Goal: Transaction & Acquisition: Purchase product/service

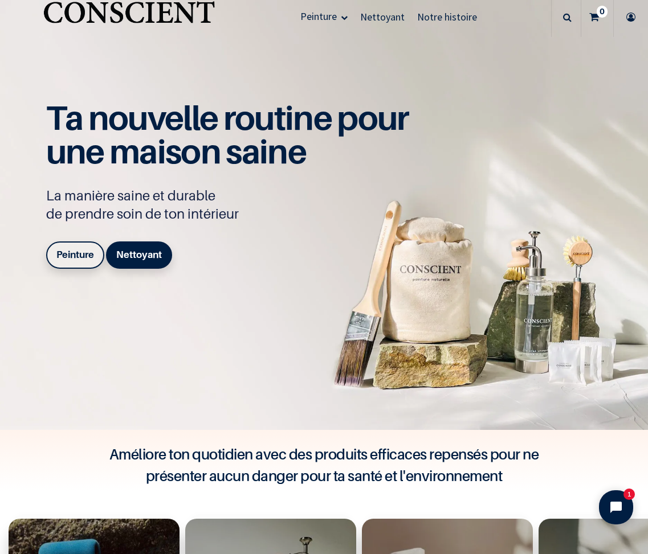
scroll to position [31, 0]
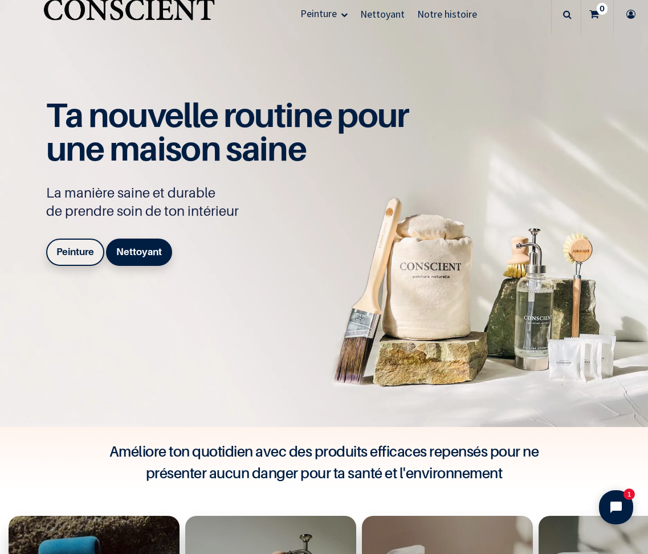
click at [68, 256] on b "Peinture" at bounding box center [75, 251] width 38 height 11
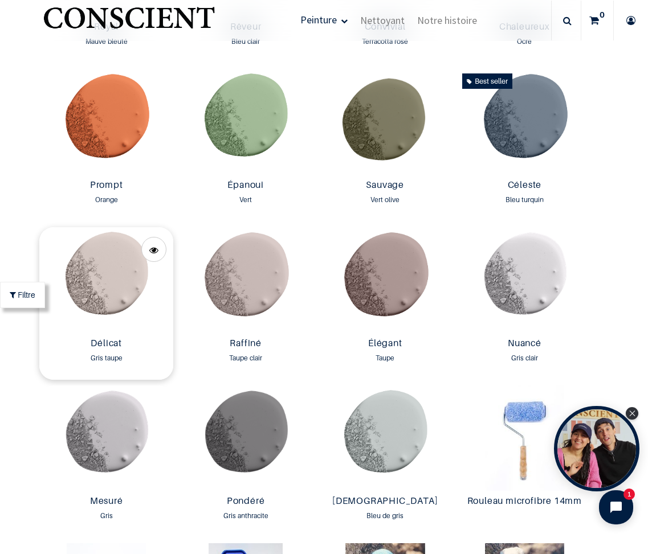
scroll to position [1424, 0]
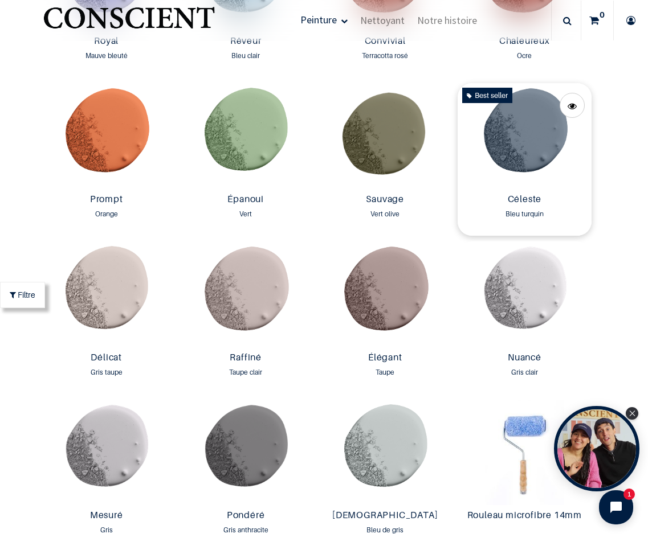
click at [517, 139] on img at bounding box center [525, 136] width 134 height 106
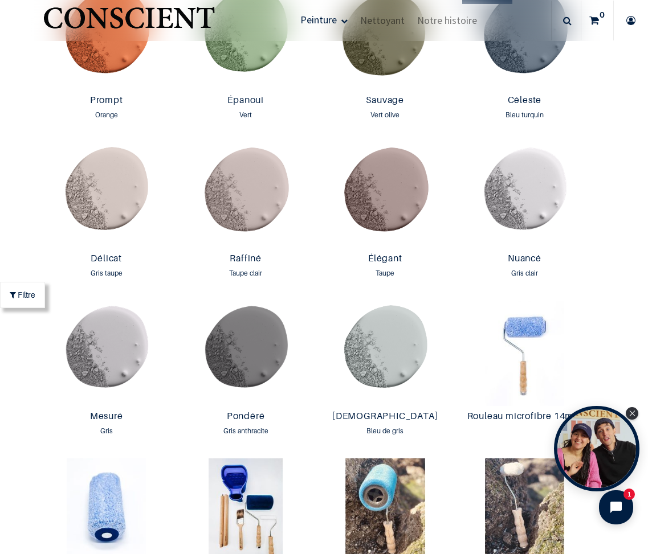
scroll to position [1527, 0]
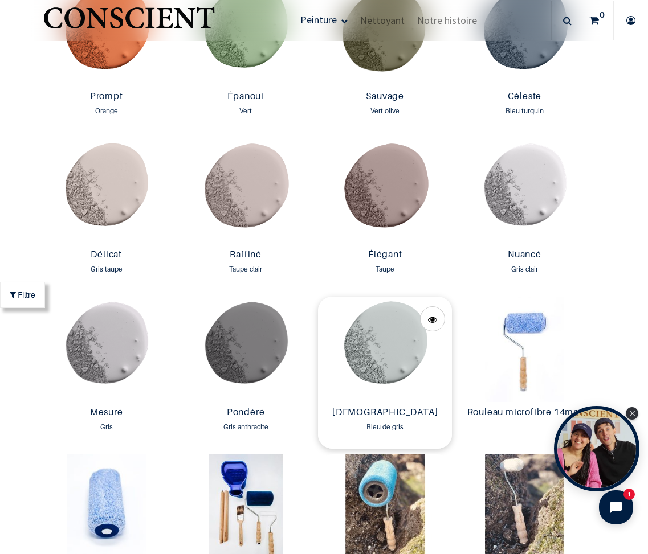
click at [383, 349] on img at bounding box center [385, 350] width 134 height 106
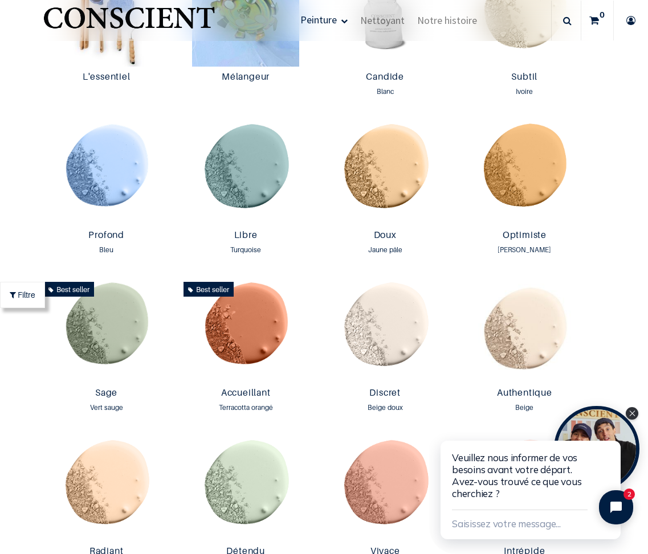
scroll to position [755, 0]
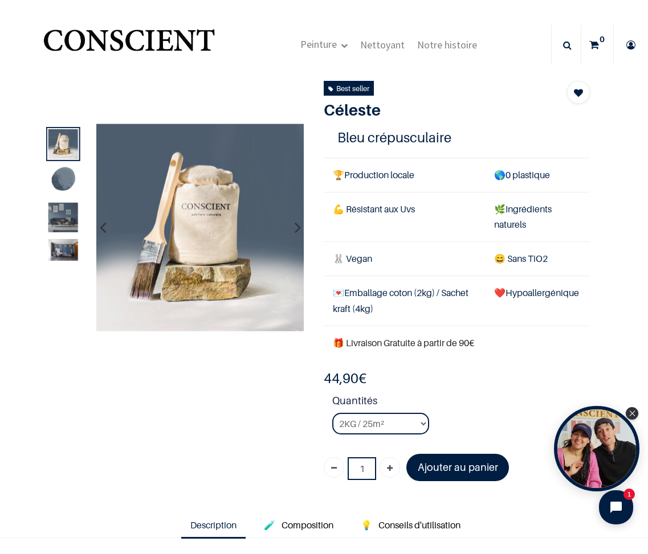
click at [52, 217] on img at bounding box center [63, 218] width 30 height 30
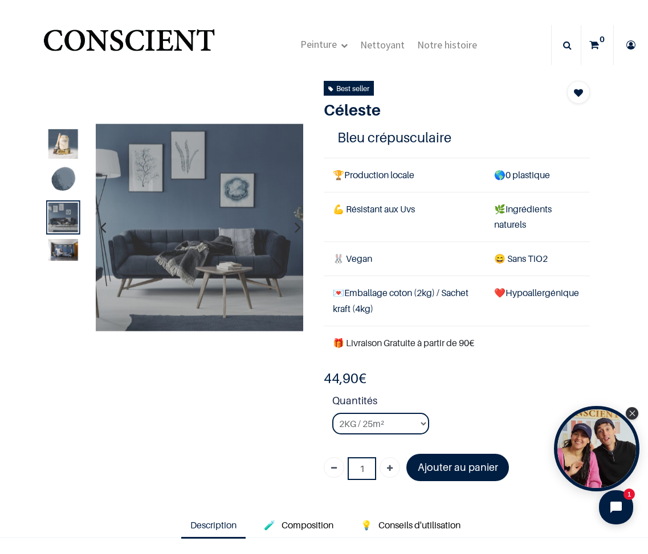
click at [64, 254] on img at bounding box center [63, 250] width 30 height 22
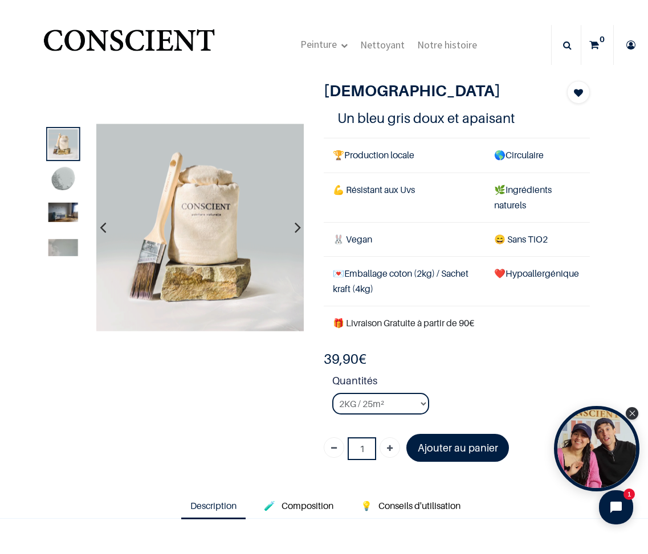
click at [61, 181] on img at bounding box center [63, 181] width 30 height 30
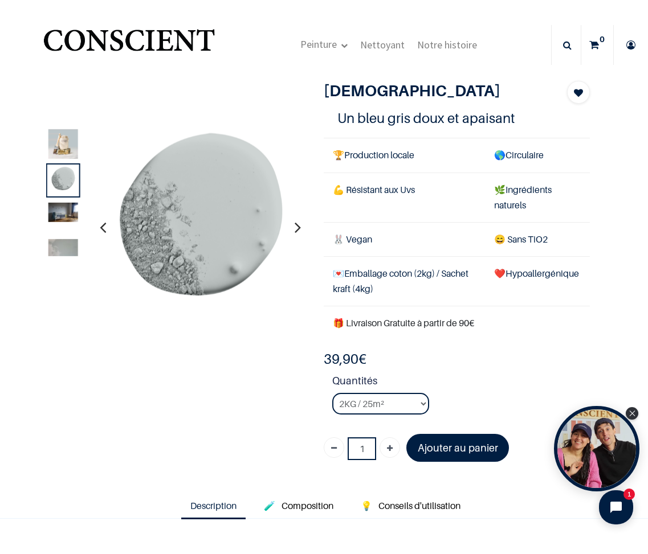
click at [63, 218] on img at bounding box center [63, 212] width 30 height 19
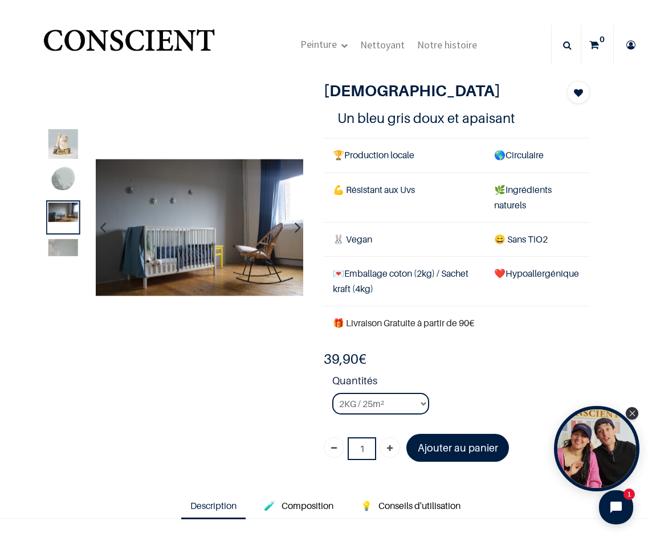
click at [63, 241] on img at bounding box center [63, 247] width 30 height 17
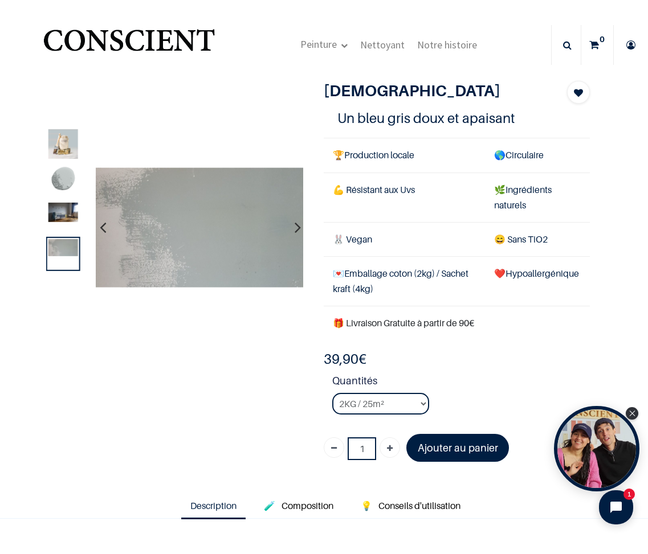
click at [60, 215] on img at bounding box center [63, 212] width 30 height 19
